Goal: Transaction & Acquisition: Purchase product/service

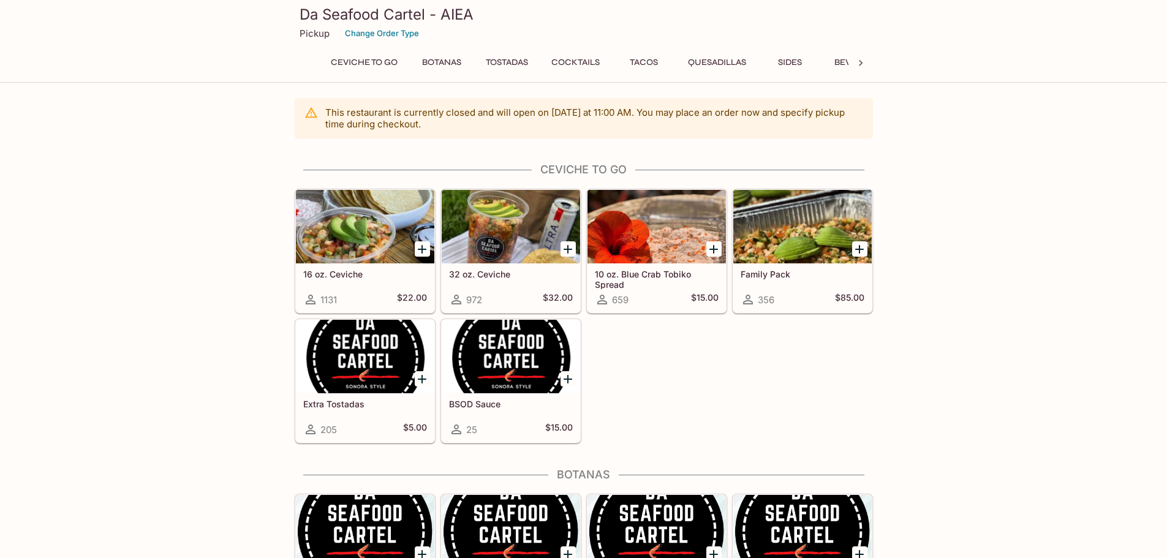
click at [566, 248] on icon "Add 32 oz. Ceviche" at bounding box center [568, 249] width 15 height 15
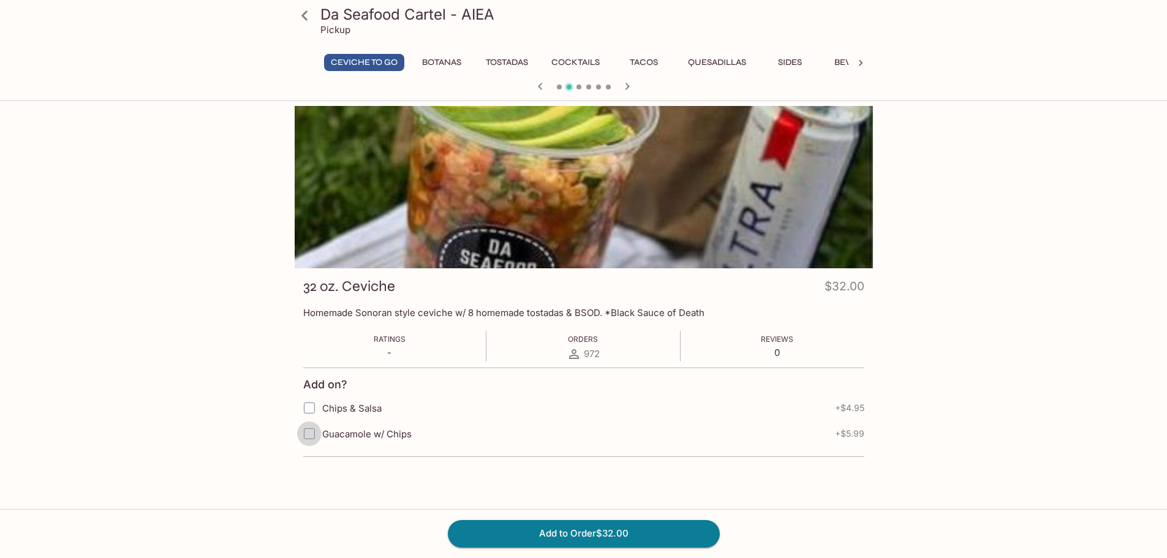
click at [307, 436] on input "Guacamole w/ Chips" at bounding box center [309, 434] width 25 height 25
checkbox input "true"
click at [312, 414] on input "Chips & Salsa" at bounding box center [309, 408] width 25 height 25
checkbox input "true"
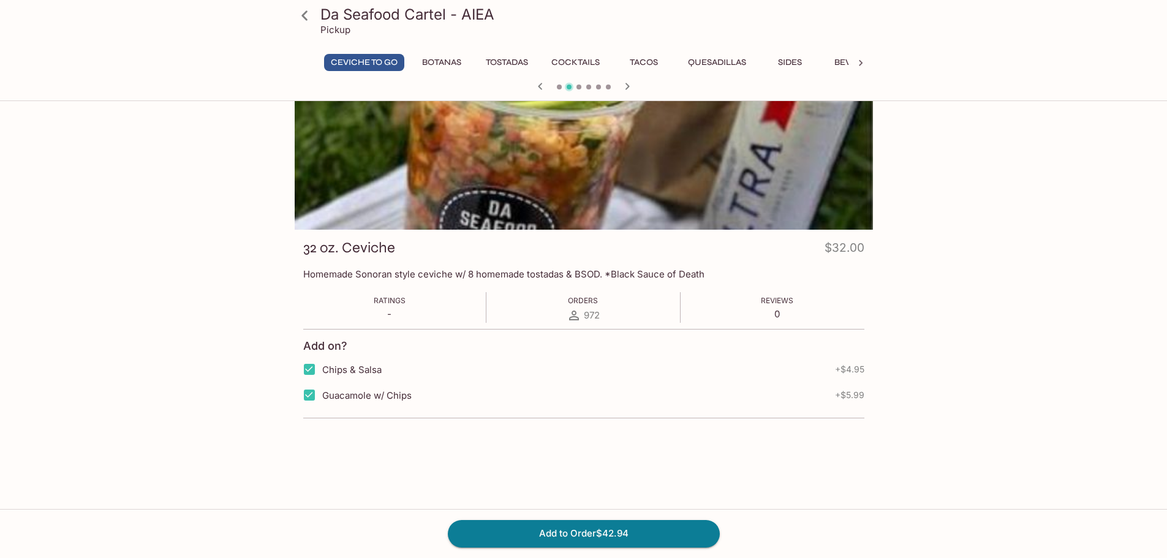
scroll to position [106, 0]
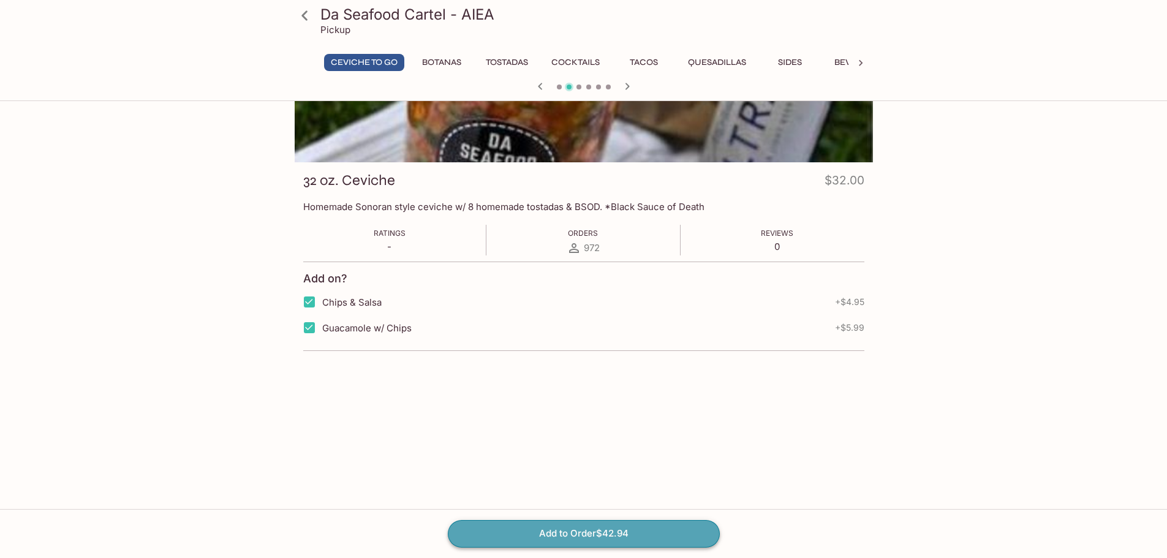
click at [639, 528] on button "Add to Order $42.94" at bounding box center [584, 533] width 272 height 27
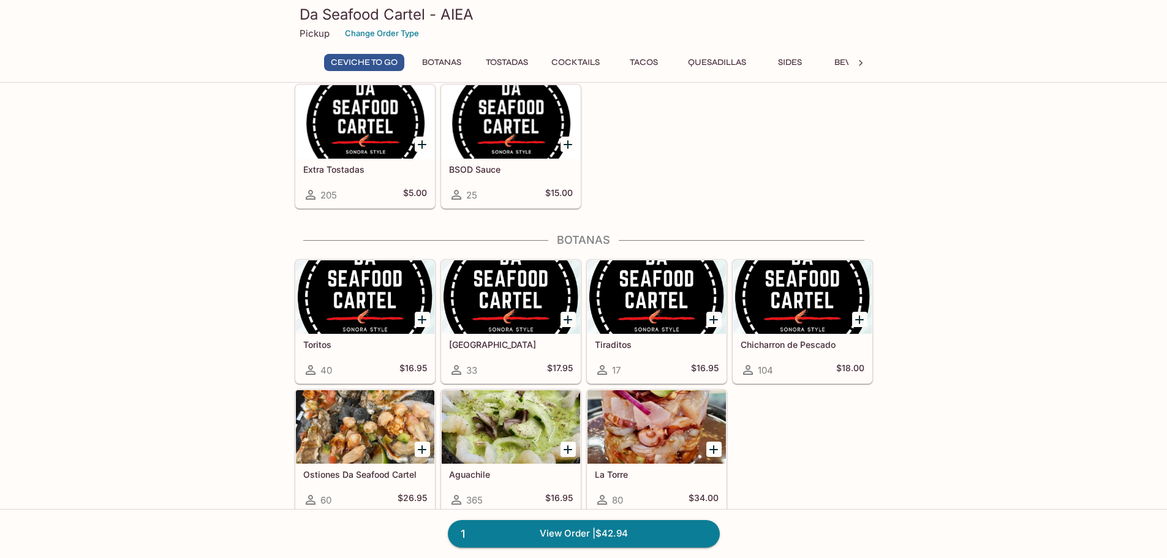
scroll to position [245, 0]
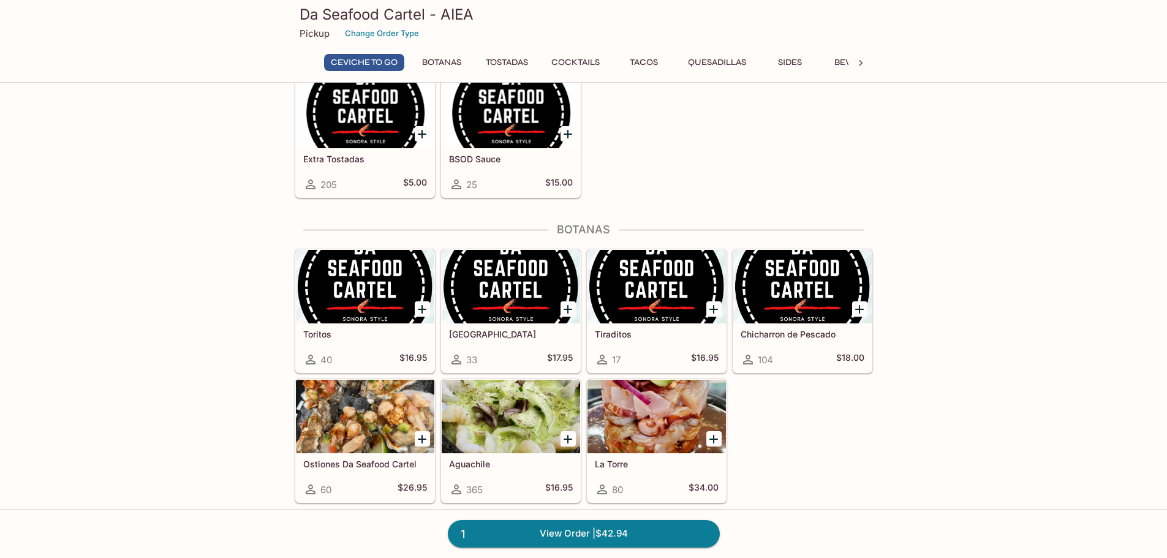
click at [652, 414] on div at bounding box center [657, 417] width 138 height 74
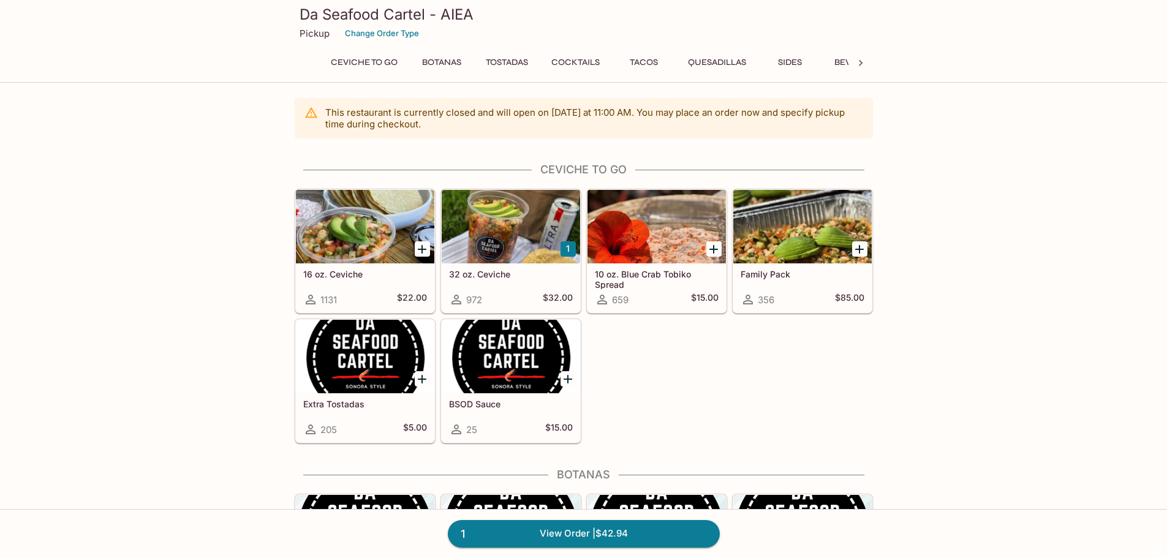
click at [648, 237] on div at bounding box center [657, 227] width 138 height 74
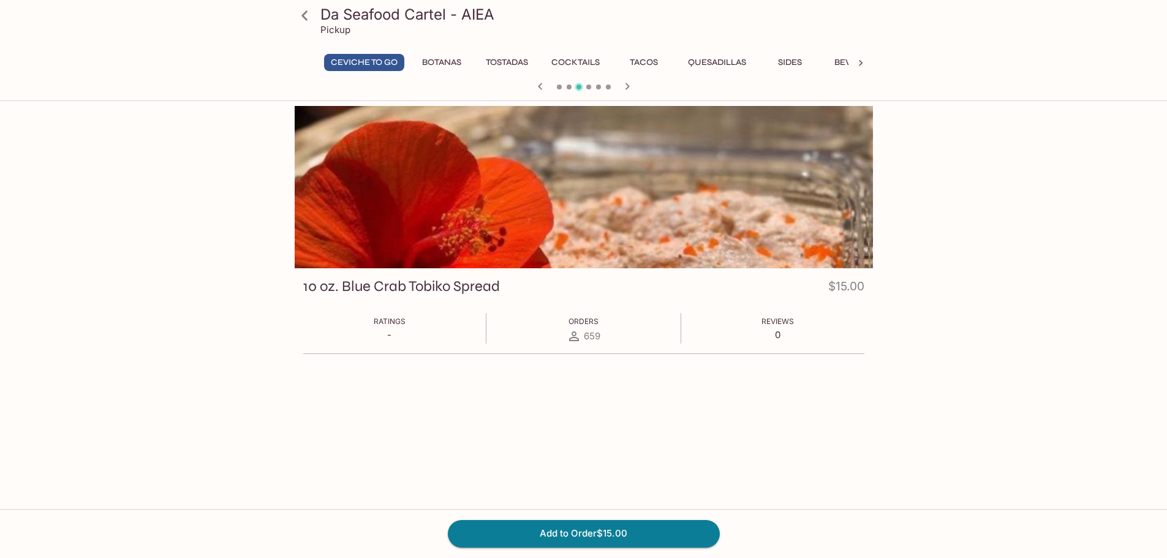
click at [360, 59] on button "Ceviche To Go" at bounding box center [364, 62] width 80 height 17
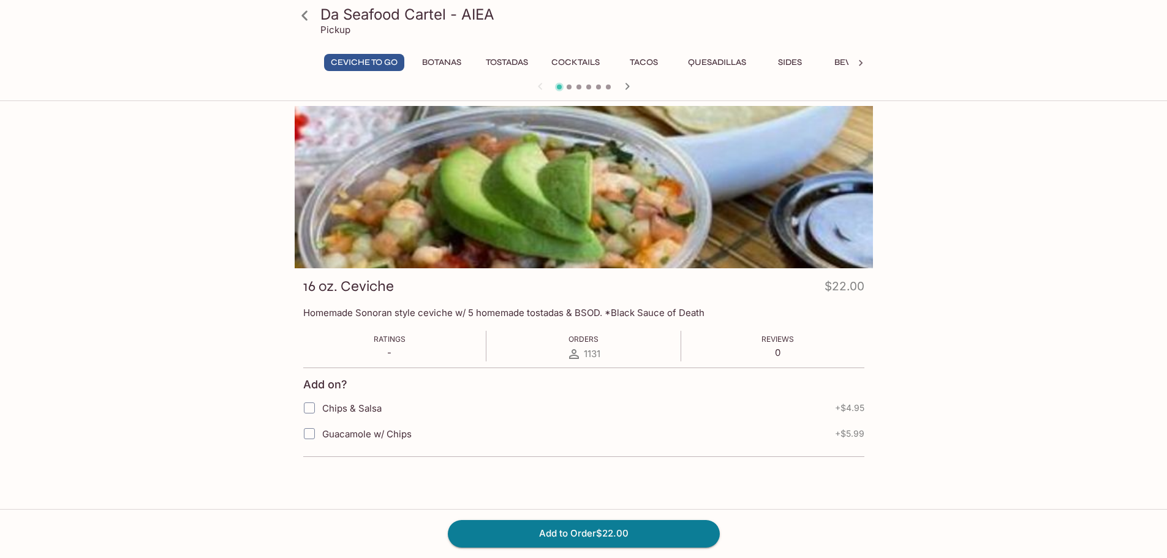
click at [313, 13] on icon at bounding box center [304, 15] width 21 height 21
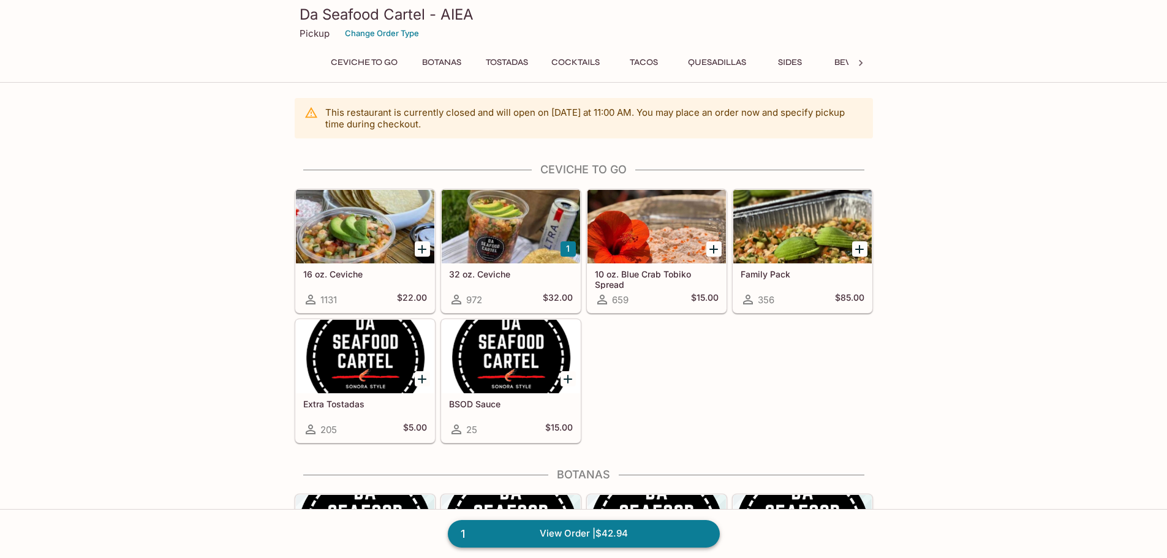
click at [569, 527] on link "1 View Order | $42.94" at bounding box center [584, 533] width 272 height 27
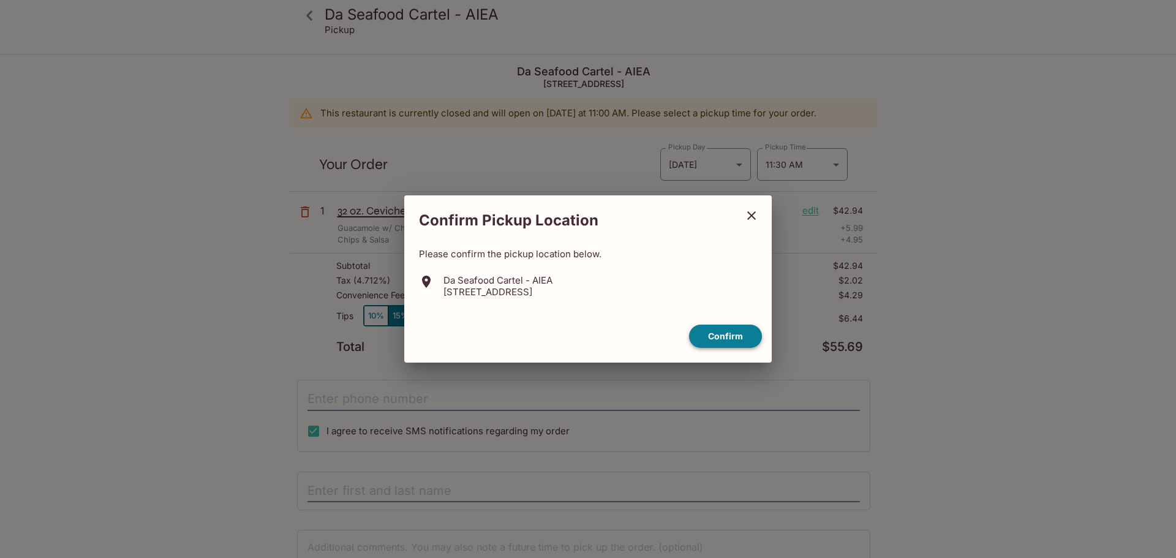
click at [727, 336] on button "Confirm" at bounding box center [725, 337] width 73 height 24
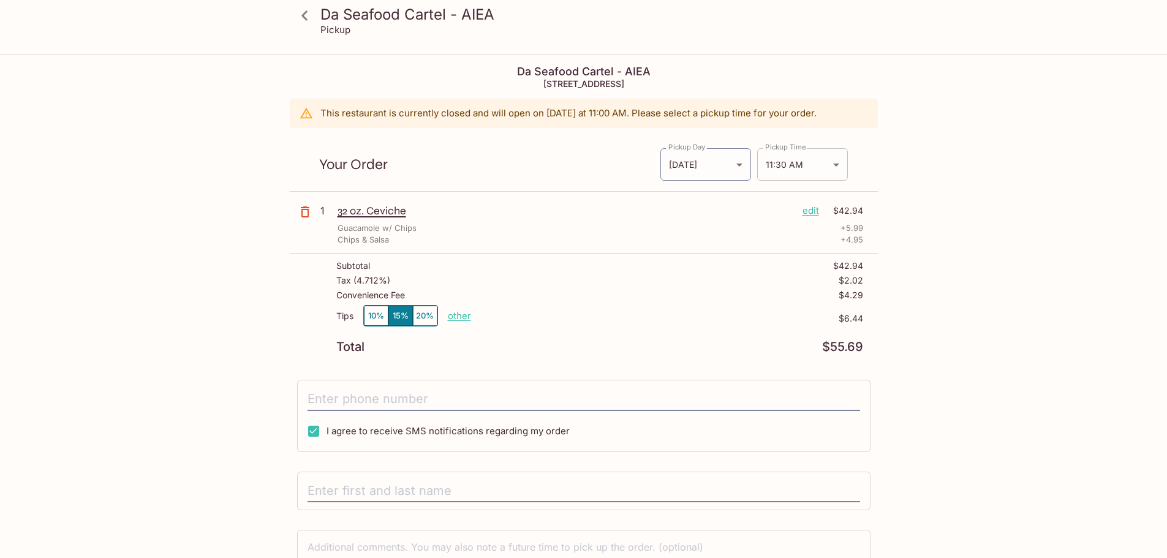
click at [812, 173] on body "Da Seafood Cartel - AIEA Pickup Da Seafood Cartel - AIEA [STREET_ADDRESS] This …" at bounding box center [583, 334] width 1167 height 558
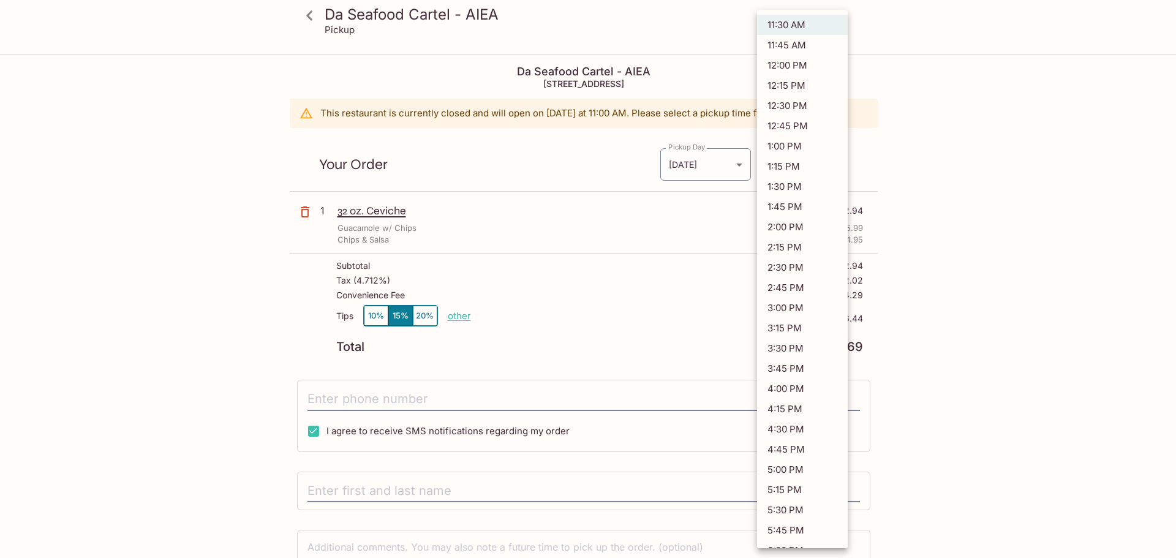
click at [783, 434] on li "4:30 PM" at bounding box center [802, 429] width 91 height 20
type input "[DATE]T02:30:00.000000Z"
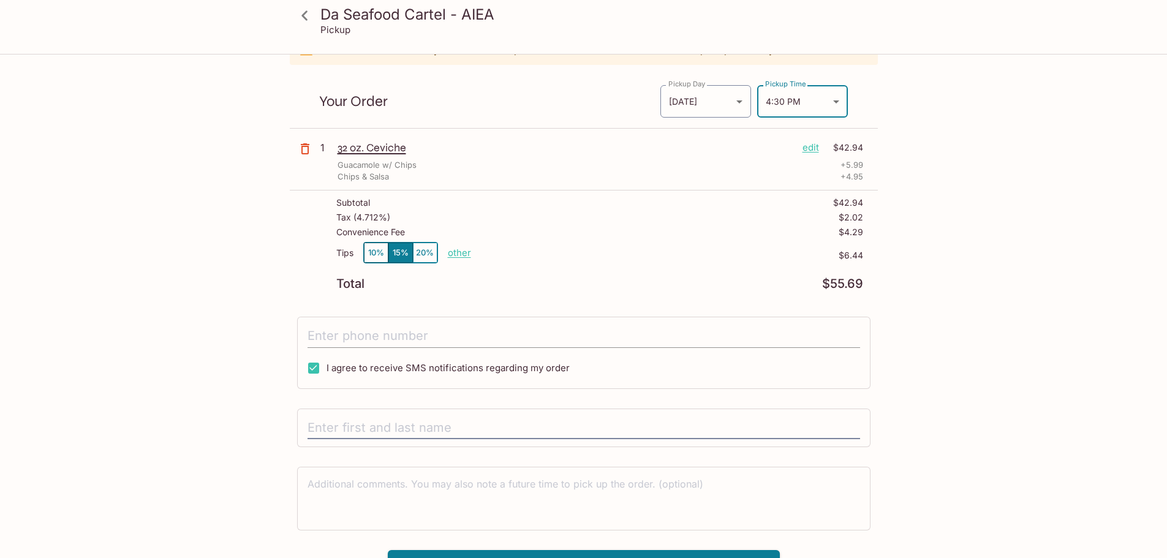
scroll to position [86, 0]
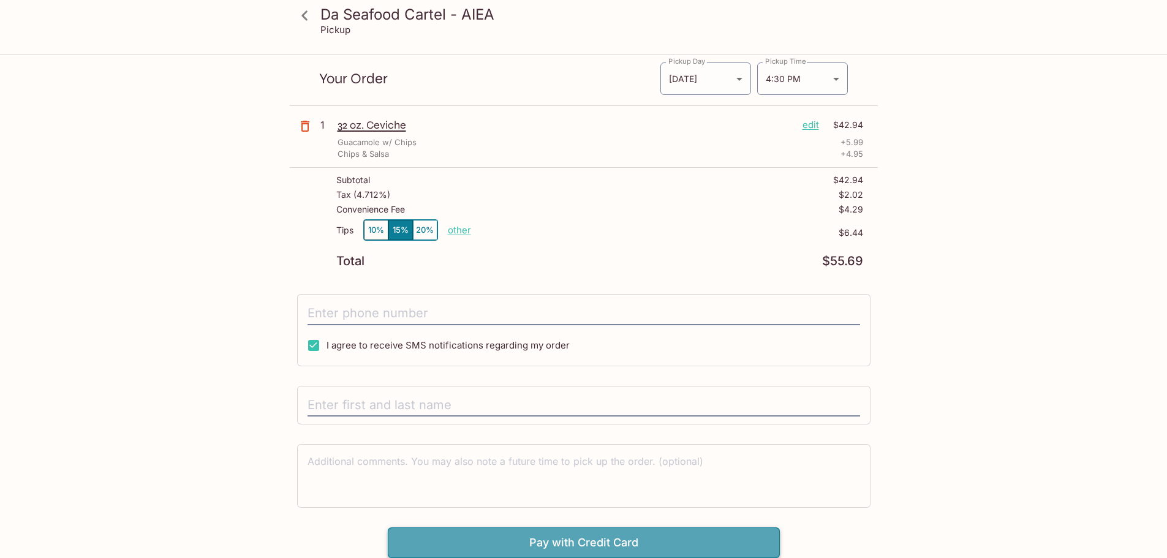
click at [632, 542] on button "Pay with Credit Card" at bounding box center [584, 543] width 392 height 31
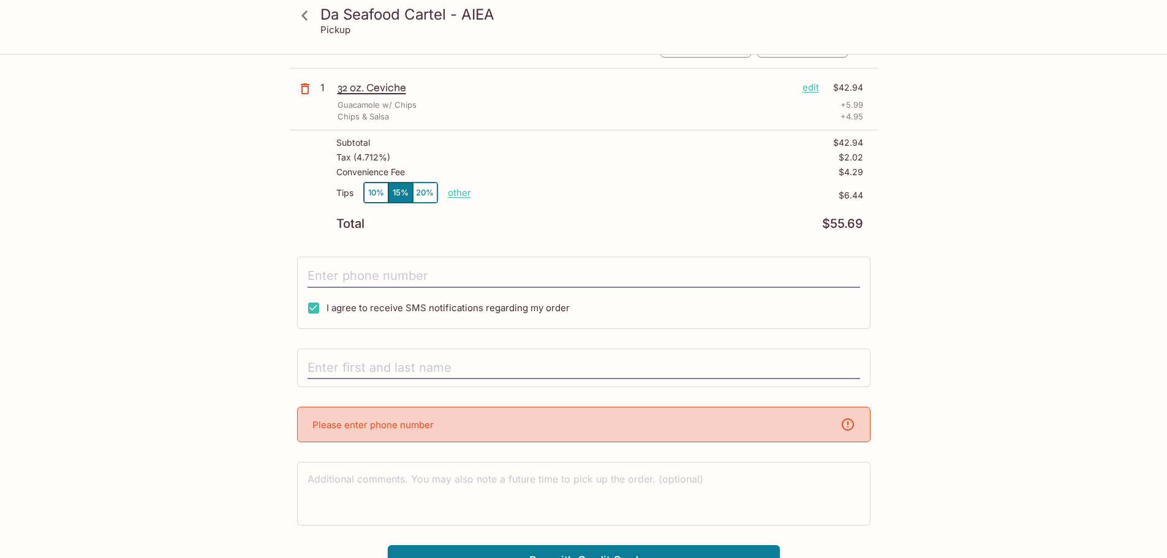
scroll to position [141, 0]
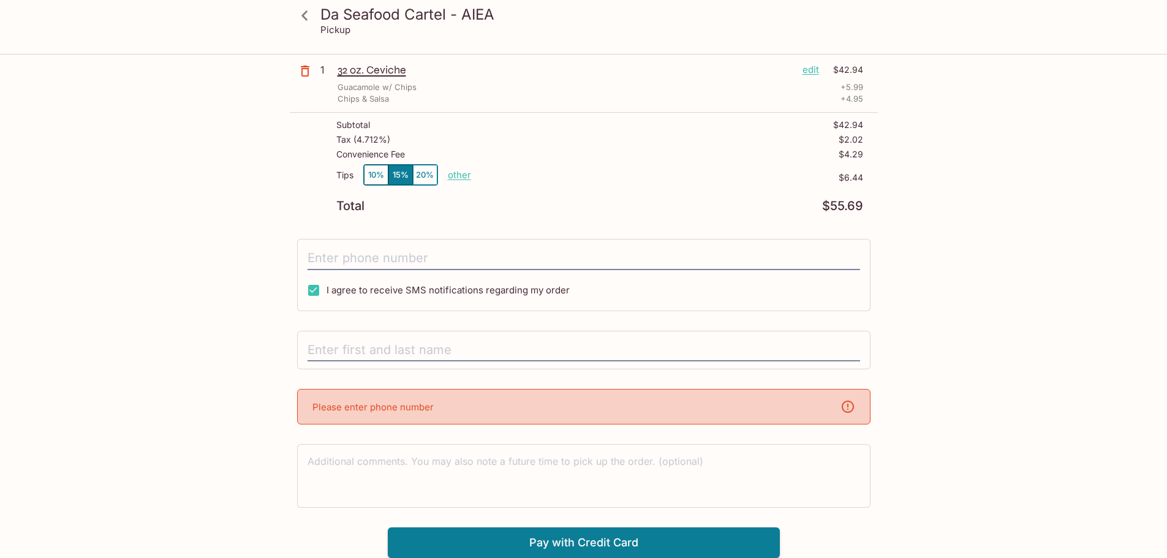
click at [615, 408] on div "Please enter phone number" at bounding box center [584, 407] width 574 height 36
click at [422, 346] on input "text" at bounding box center [584, 350] width 553 height 23
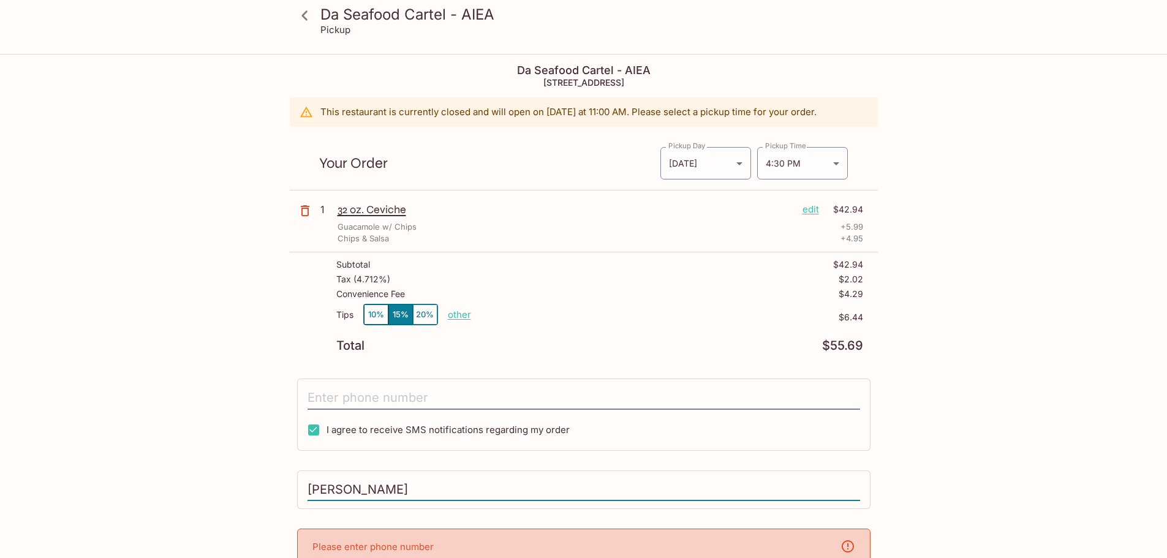
scroll to position [0, 0]
type input "[PERSON_NAME]"
click at [450, 314] on p "other" at bounding box center [459, 316] width 23 height 12
click at [526, 316] on input "6.44" at bounding box center [530, 315] width 39 height 13
drag, startPoint x: 528, startPoint y: 315, endPoint x: 624, endPoint y: 322, distance: 97.0
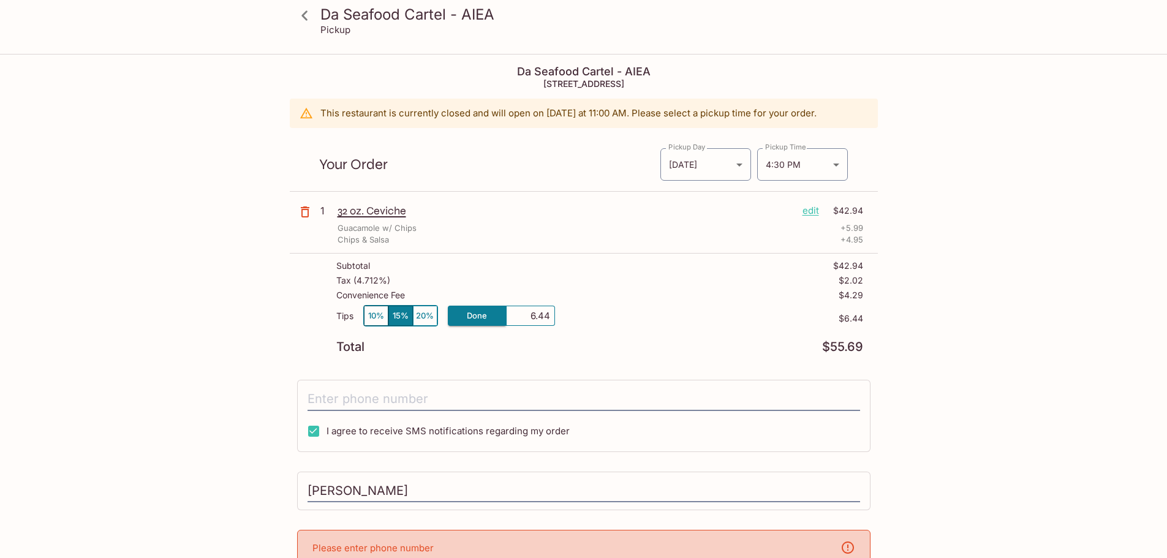
click at [624, 322] on div "Tips 10% 15% 20% Done 6.44 $6.44" at bounding box center [599, 323] width 527 height 36
type input "0.00"
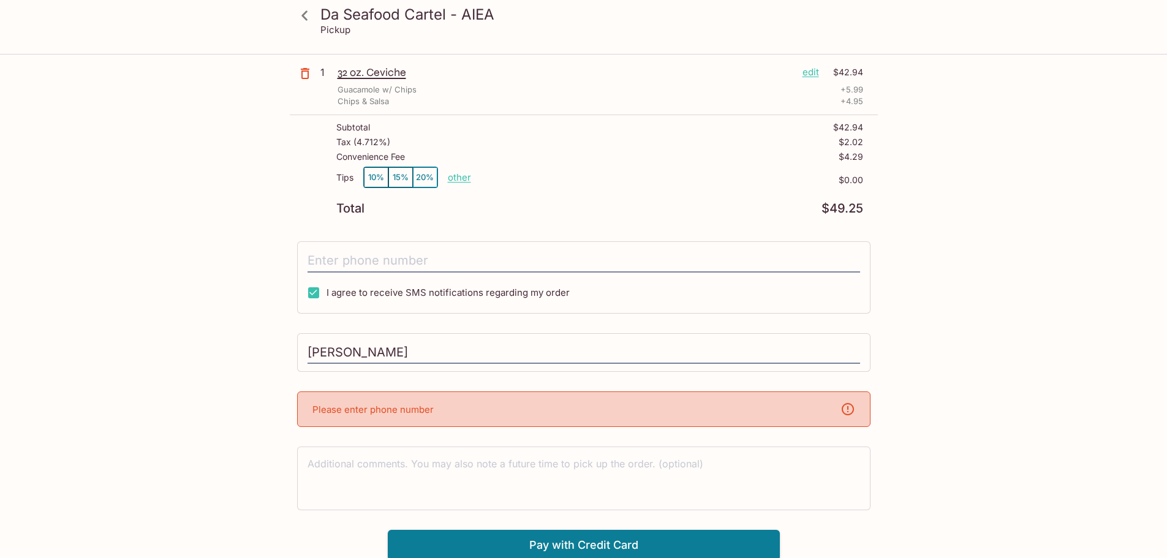
scroll to position [141, 0]
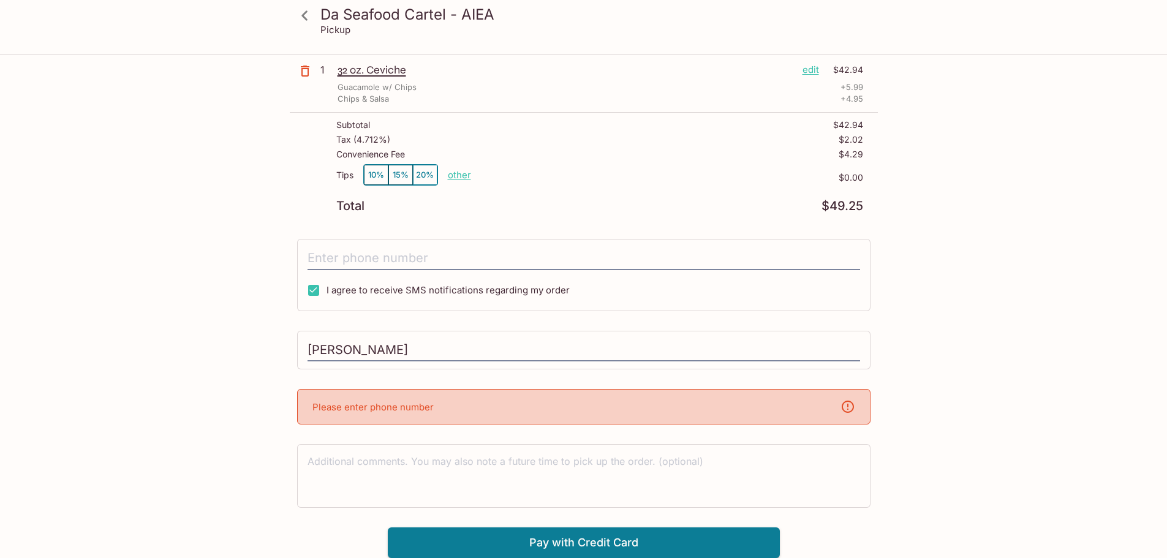
click at [428, 407] on p "Please enter phone number" at bounding box center [372, 407] width 121 height 12
click at [539, 487] on textarea at bounding box center [584, 476] width 553 height 42
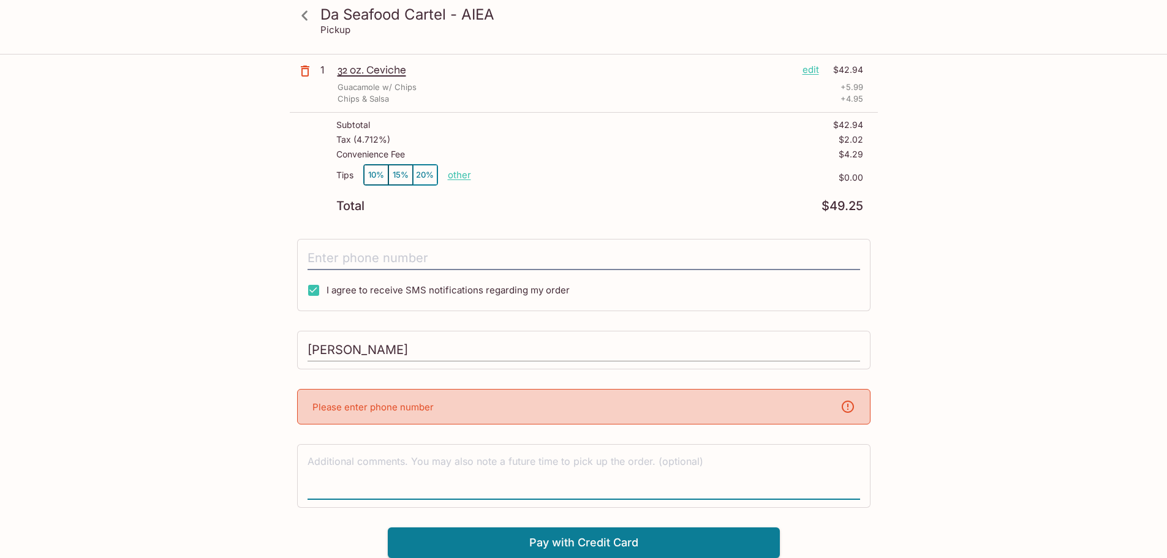
click at [527, 357] on input "[PERSON_NAME]" at bounding box center [584, 350] width 553 height 23
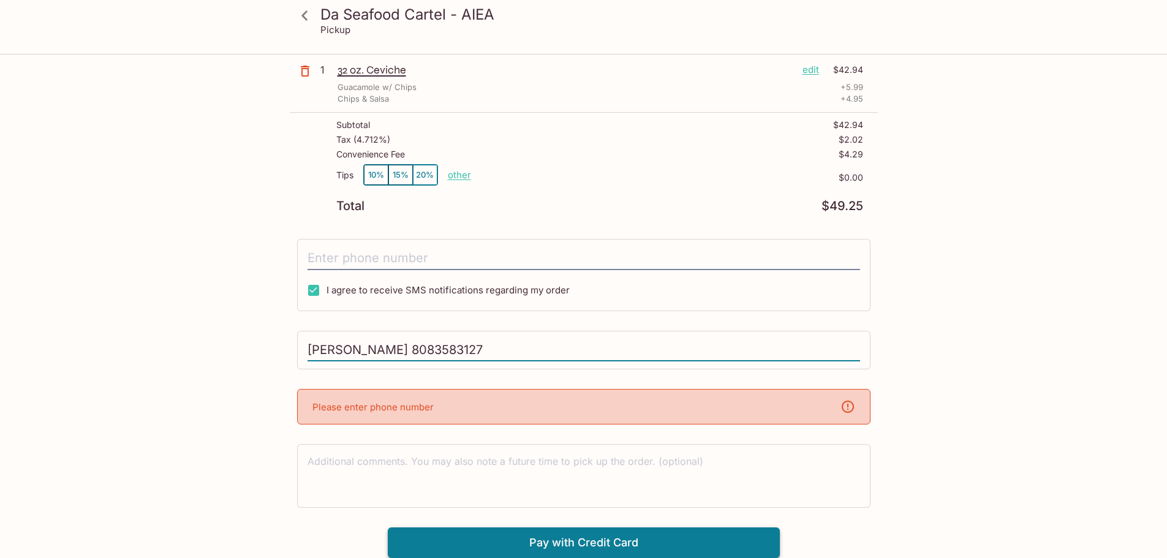
type input "[PERSON_NAME] 8083583127"
click at [605, 544] on button "Pay with Credit Card" at bounding box center [584, 543] width 392 height 31
click at [393, 262] on input "tel" at bounding box center [584, 258] width 553 height 23
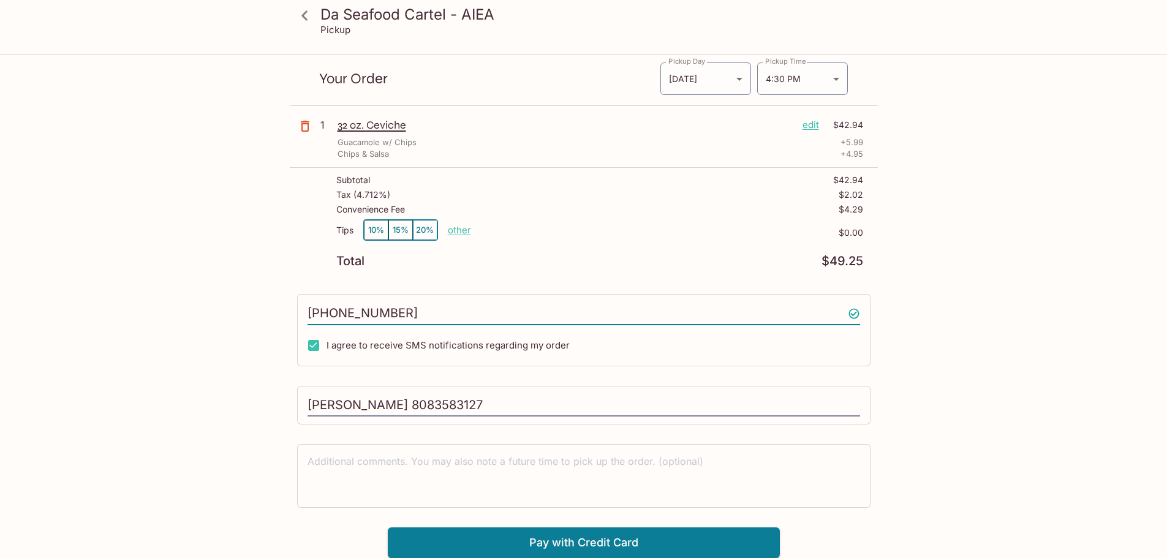
scroll to position [86, 0]
type input "8083583127"
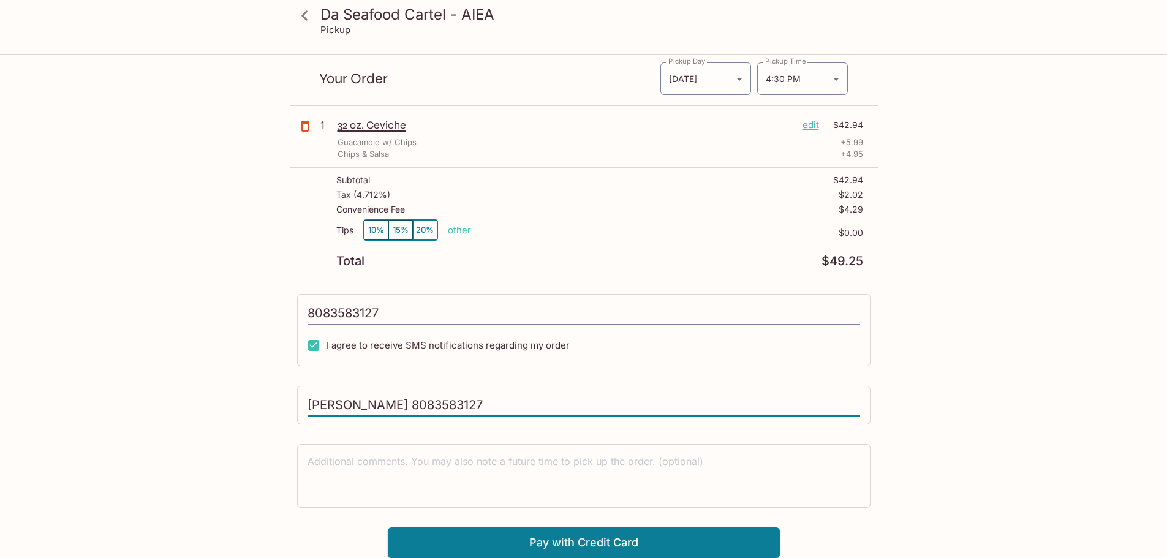
drag, startPoint x: 502, startPoint y: 407, endPoint x: 411, endPoint y: 411, distance: 91.3
click at [411, 411] on input "[PERSON_NAME] 8083583127" at bounding box center [584, 405] width 553 height 23
type input "[PERSON_NAME]"
click at [643, 551] on button "Pay with Credit Card" at bounding box center [584, 543] width 392 height 31
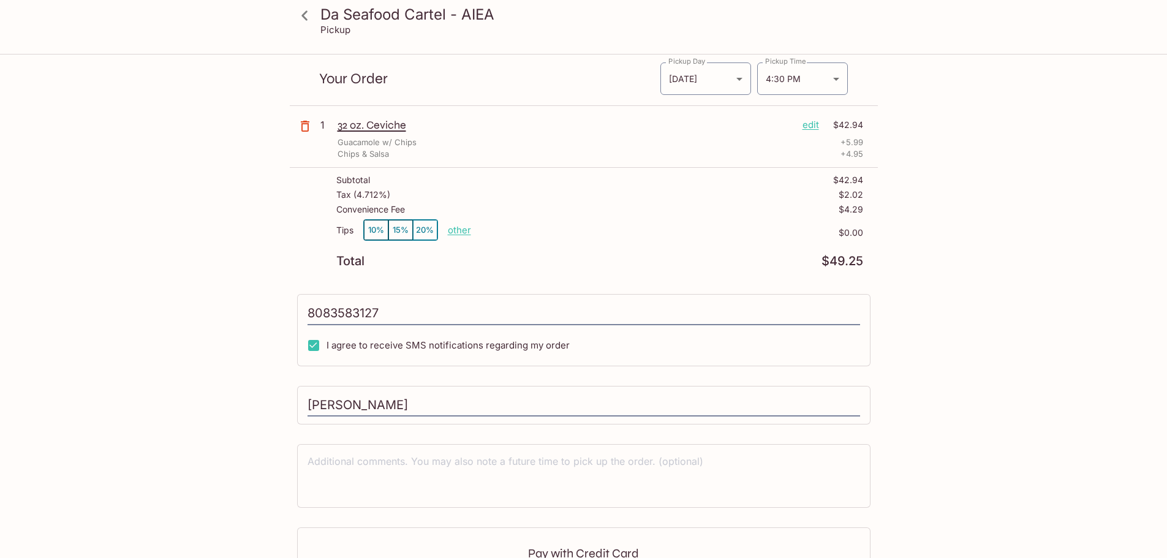
type input "[PHONE_NUMBER]"
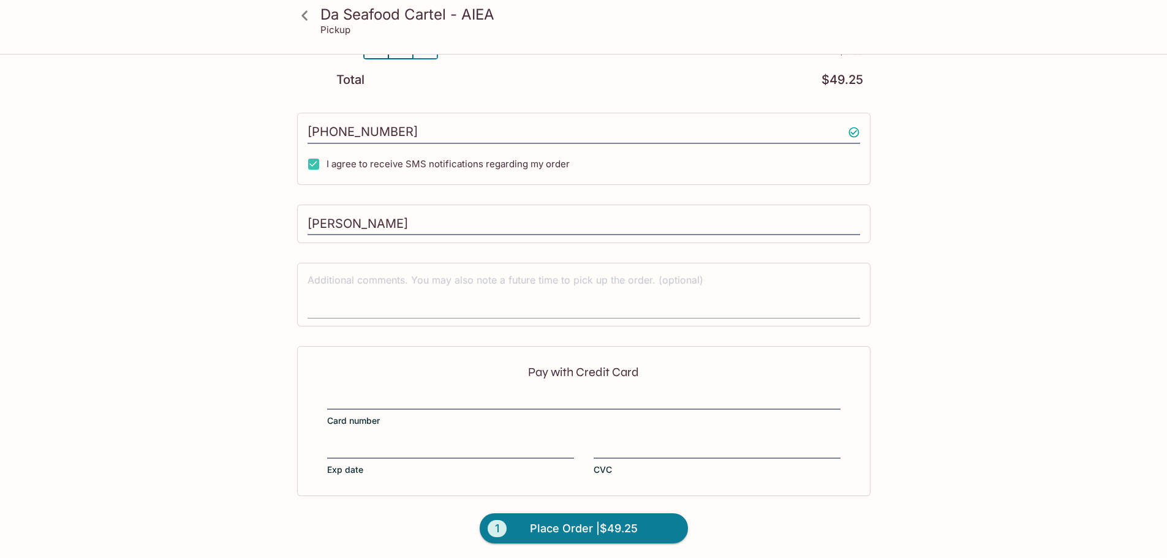
scroll to position [270, 0]
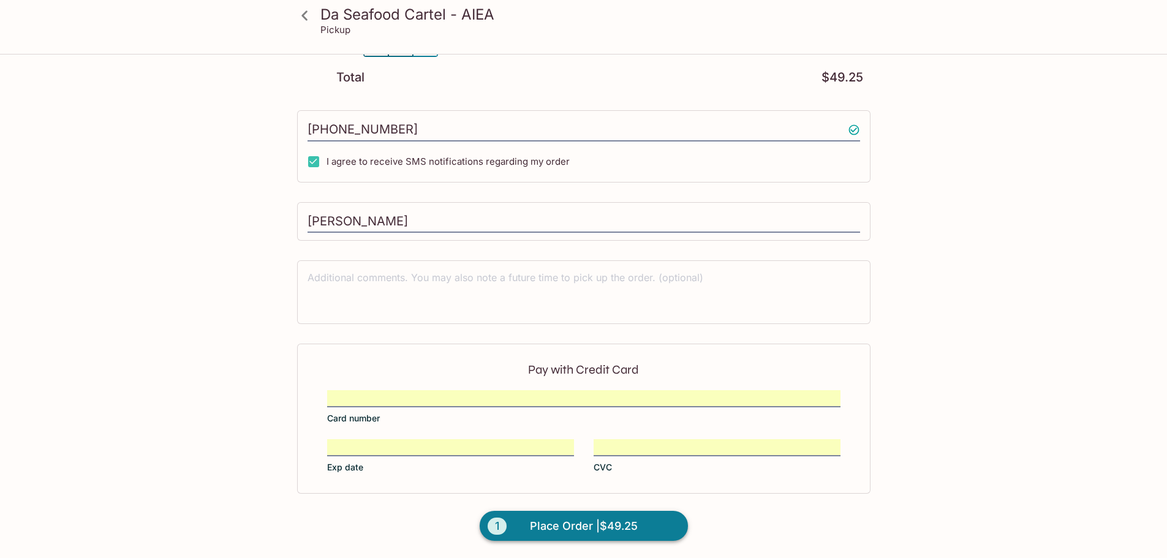
click at [579, 526] on span "Place Order | $49.25" at bounding box center [584, 527] width 108 height 20
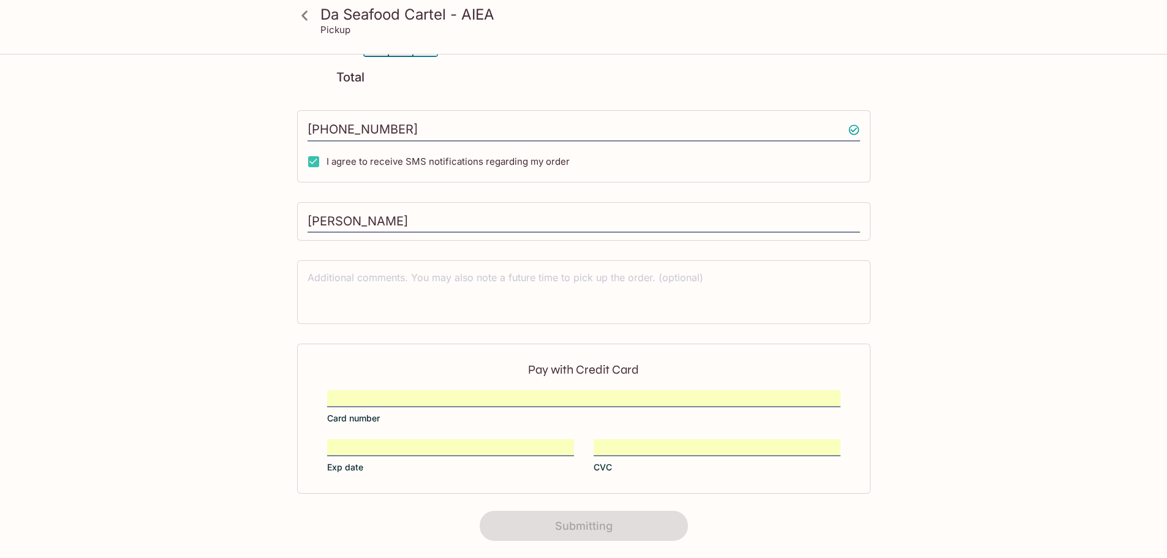
scroll to position [154, 0]
